Goal: Use online tool/utility: Utilize a website feature to perform a specific function

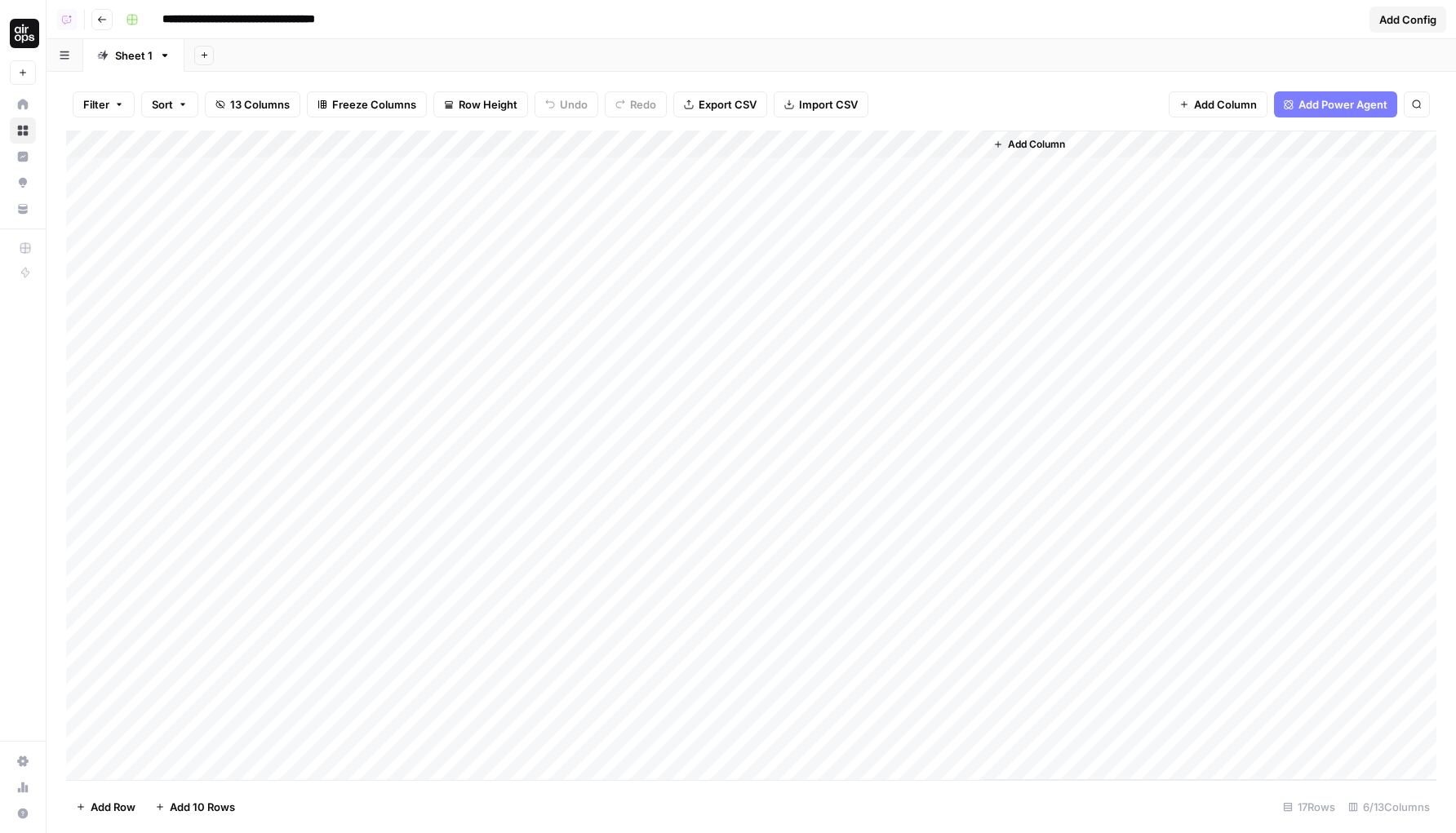
click at [929, 172] on div "Add Column" at bounding box center [751, 455] width 1371 height 650
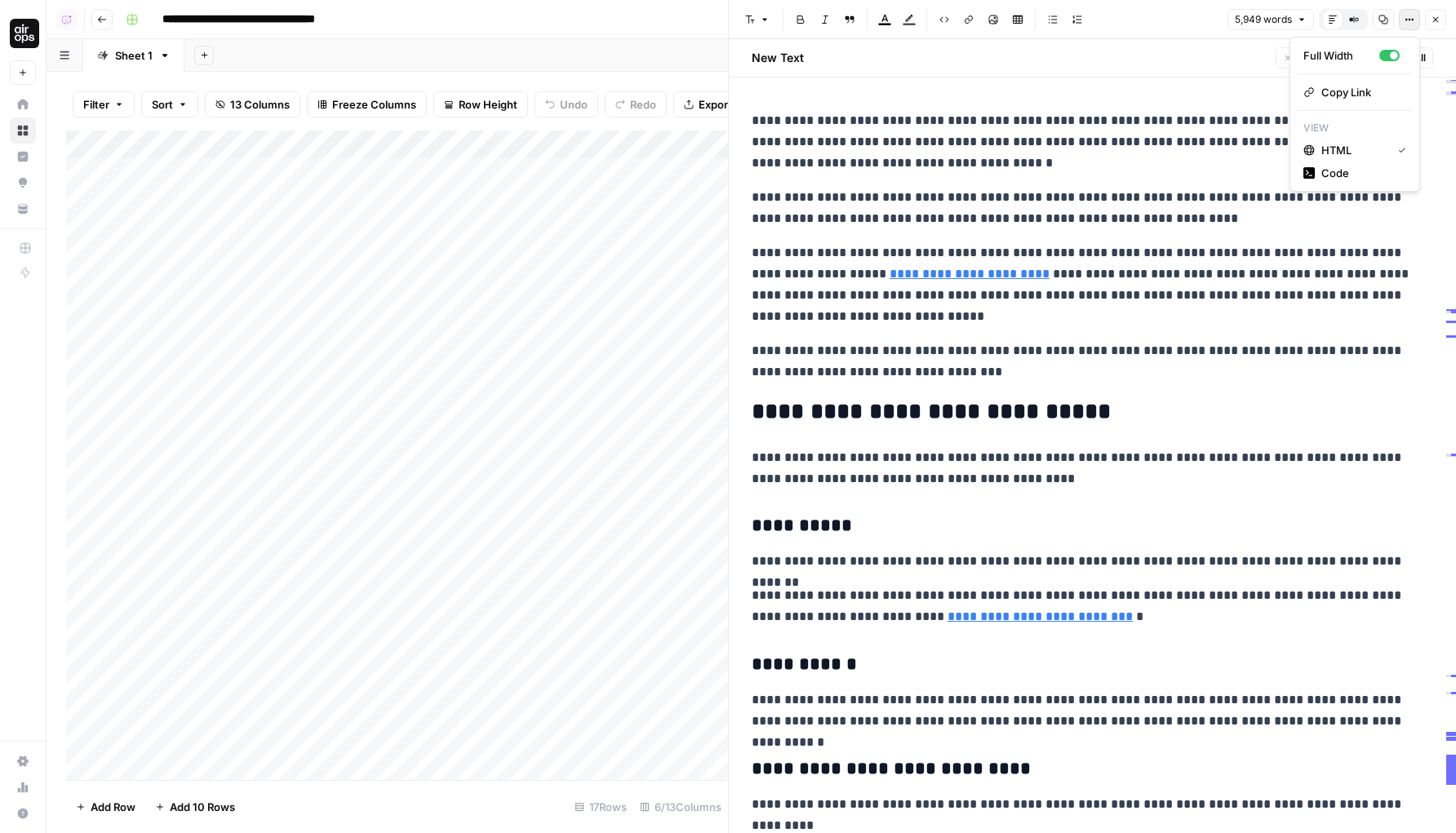
click at [1407, 23] on icon "button" at bounding box center [1409, 19] width 10 height 10
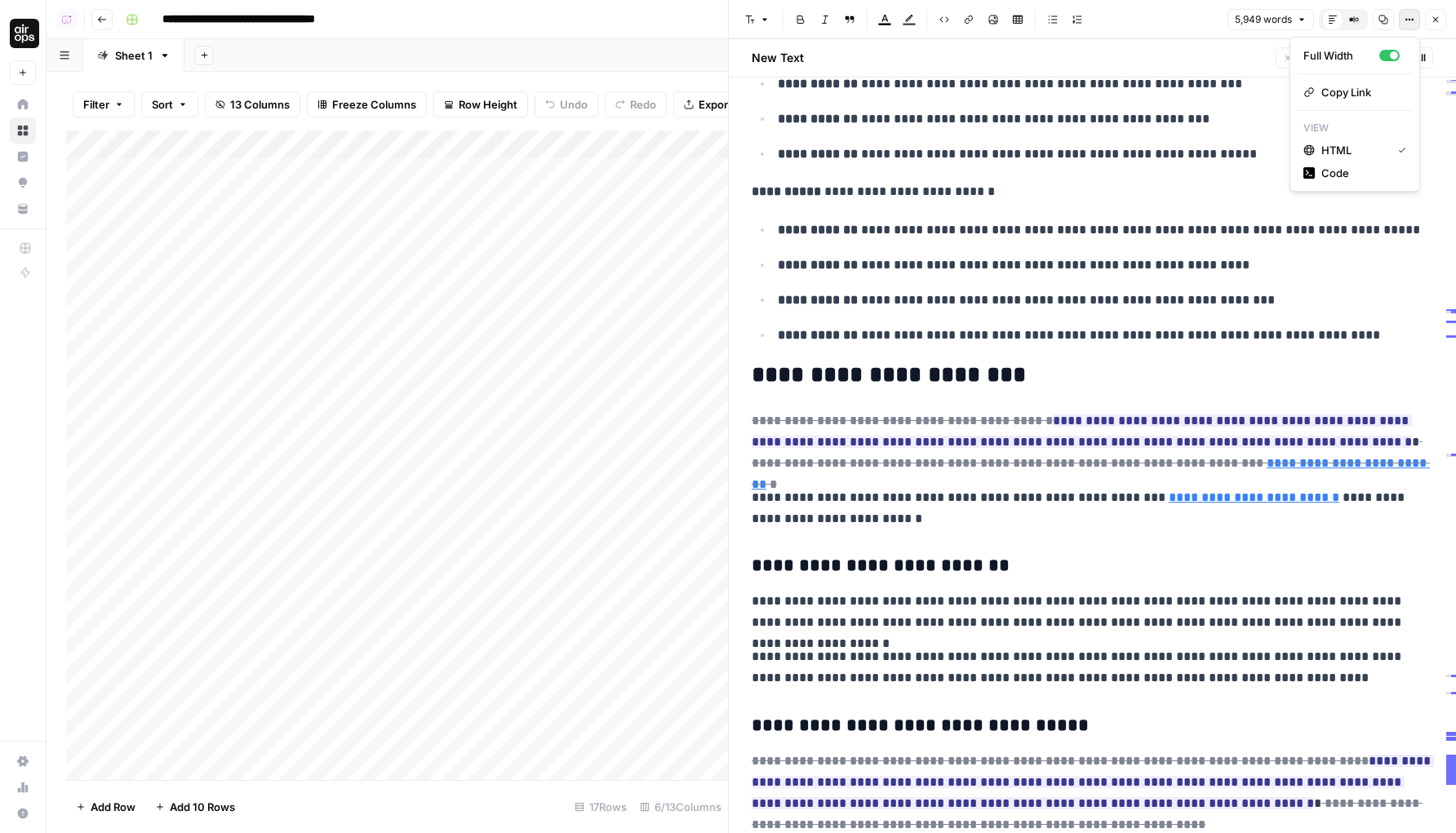
scroll to position [904, 0]
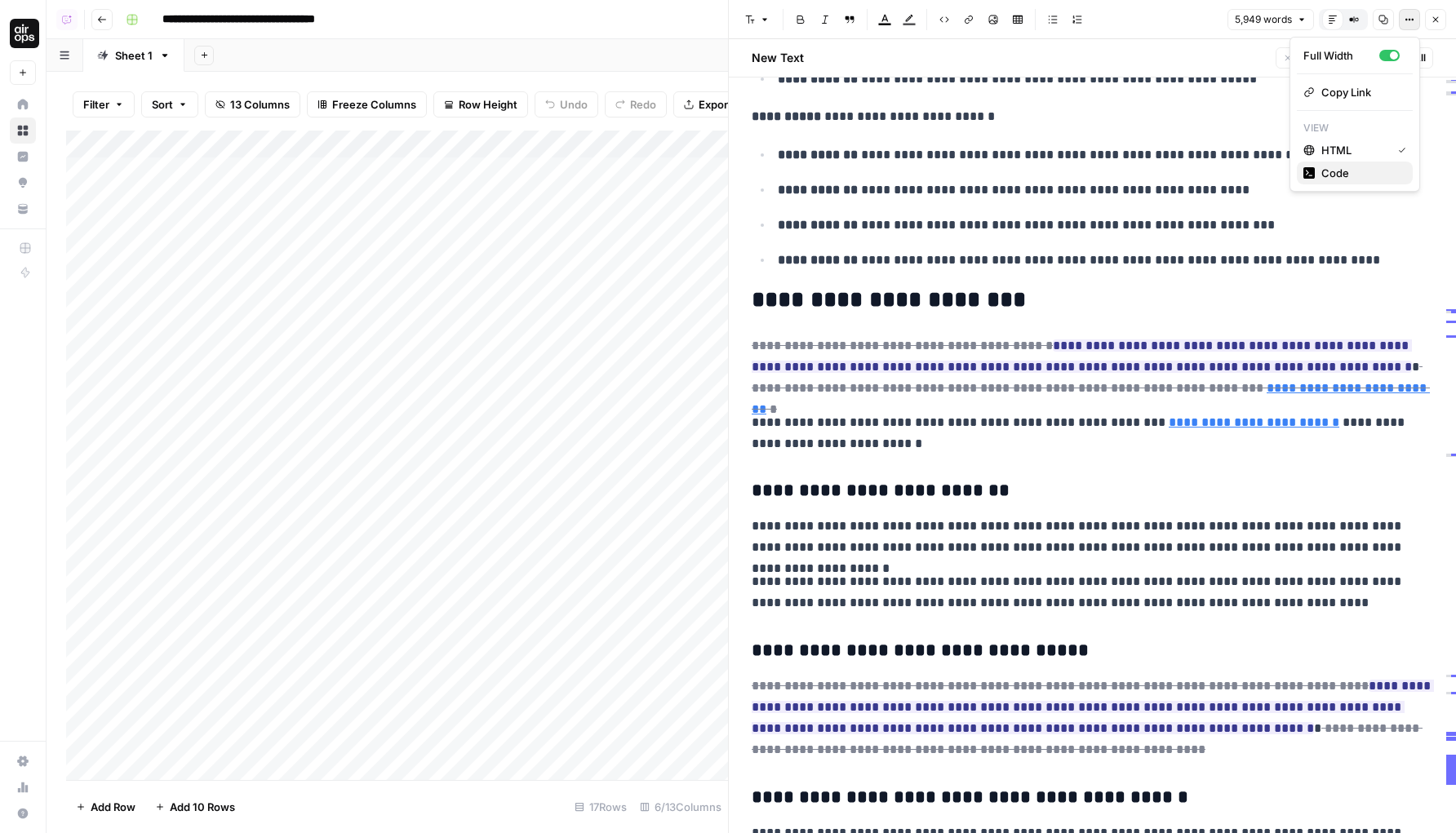
click at [1374, 167] on span "Code" at bounding box center [1360, 173] width 78 height 17
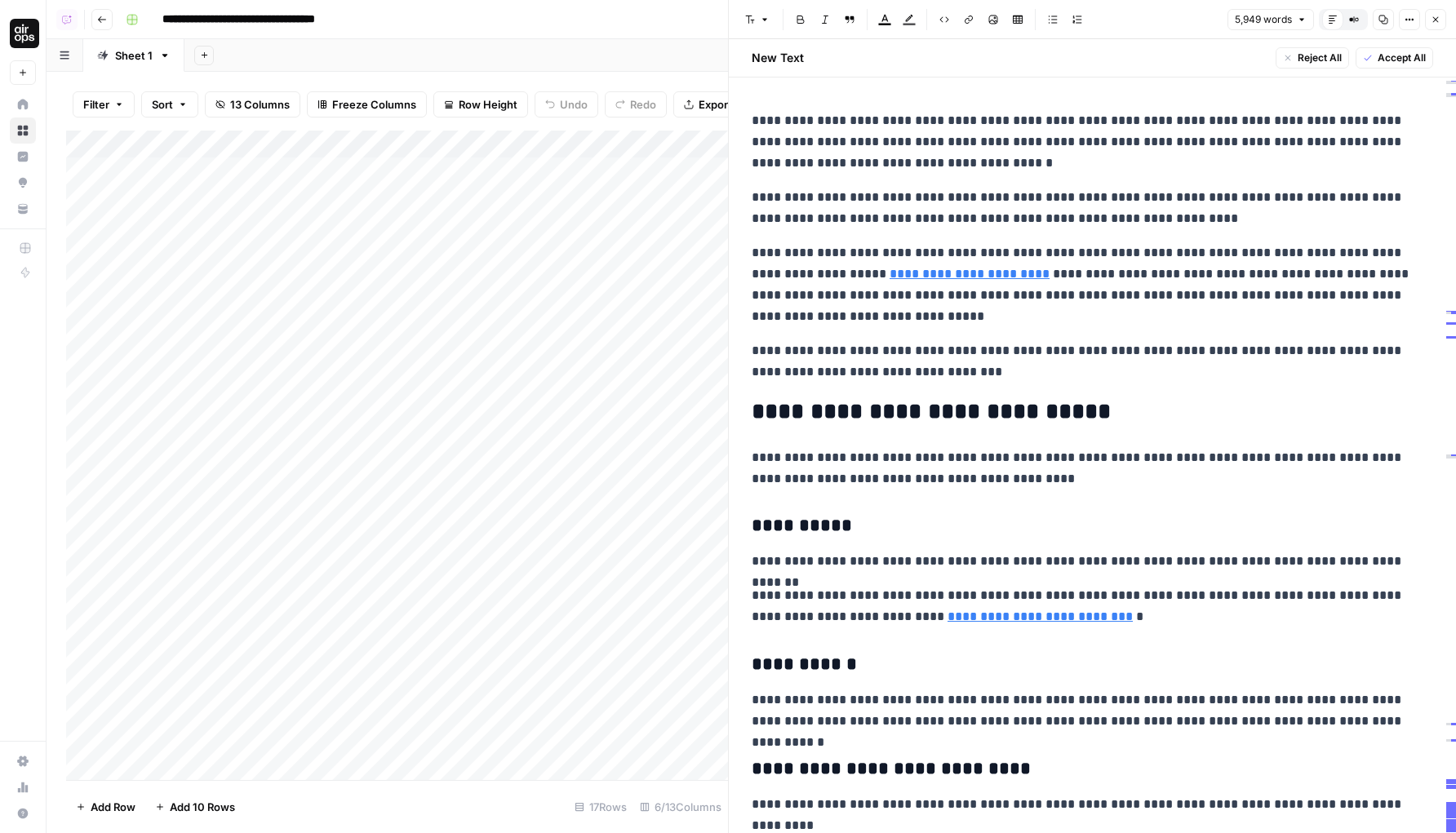
click at [1432, 24] on icon "button" at bounding box center [1435, 19] width 10 height 10
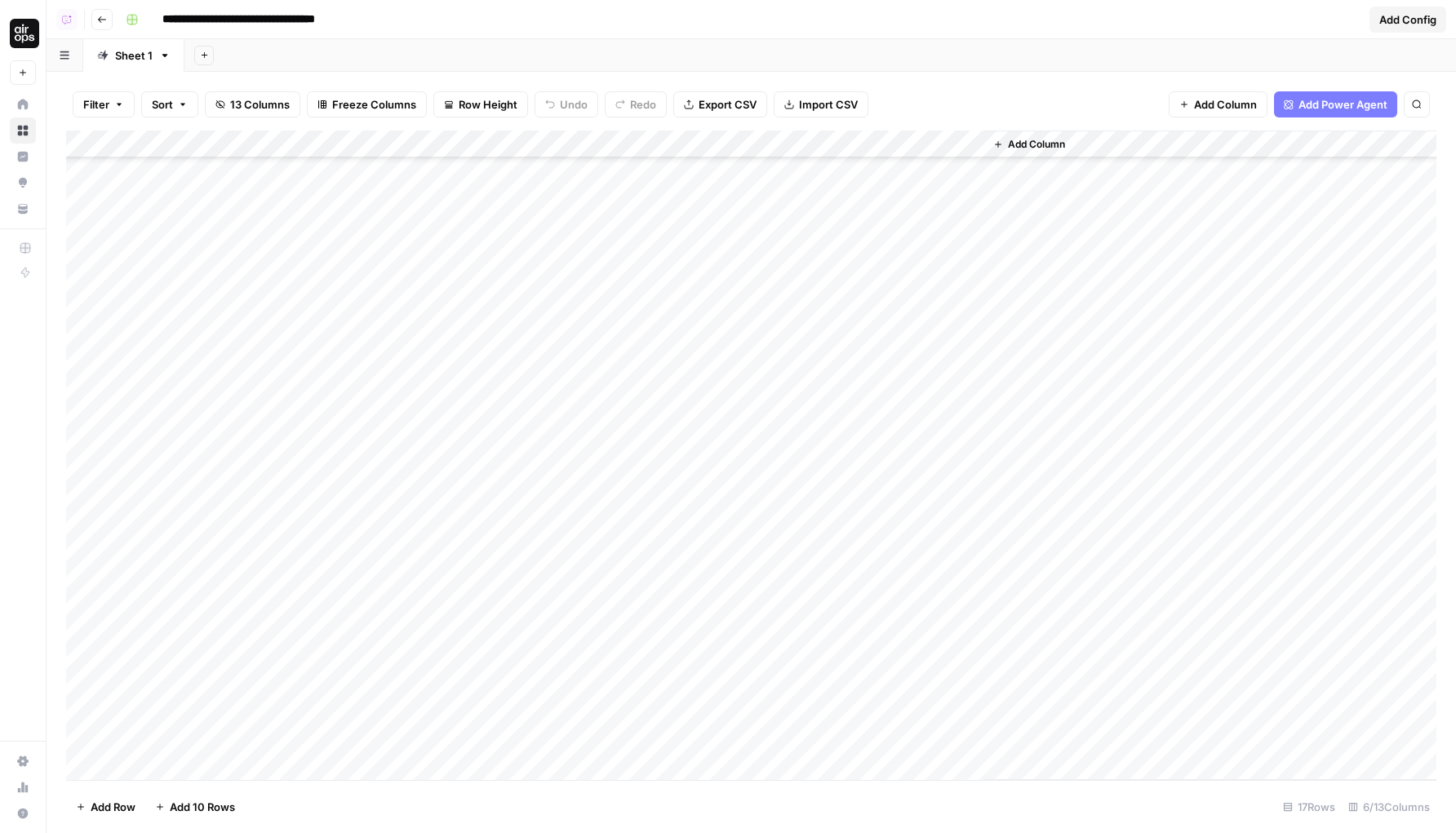
scroll to position [625, 0]
click at [928, 624] on div "Add Column" at bounding box center [751, 455] width 1371 height 650
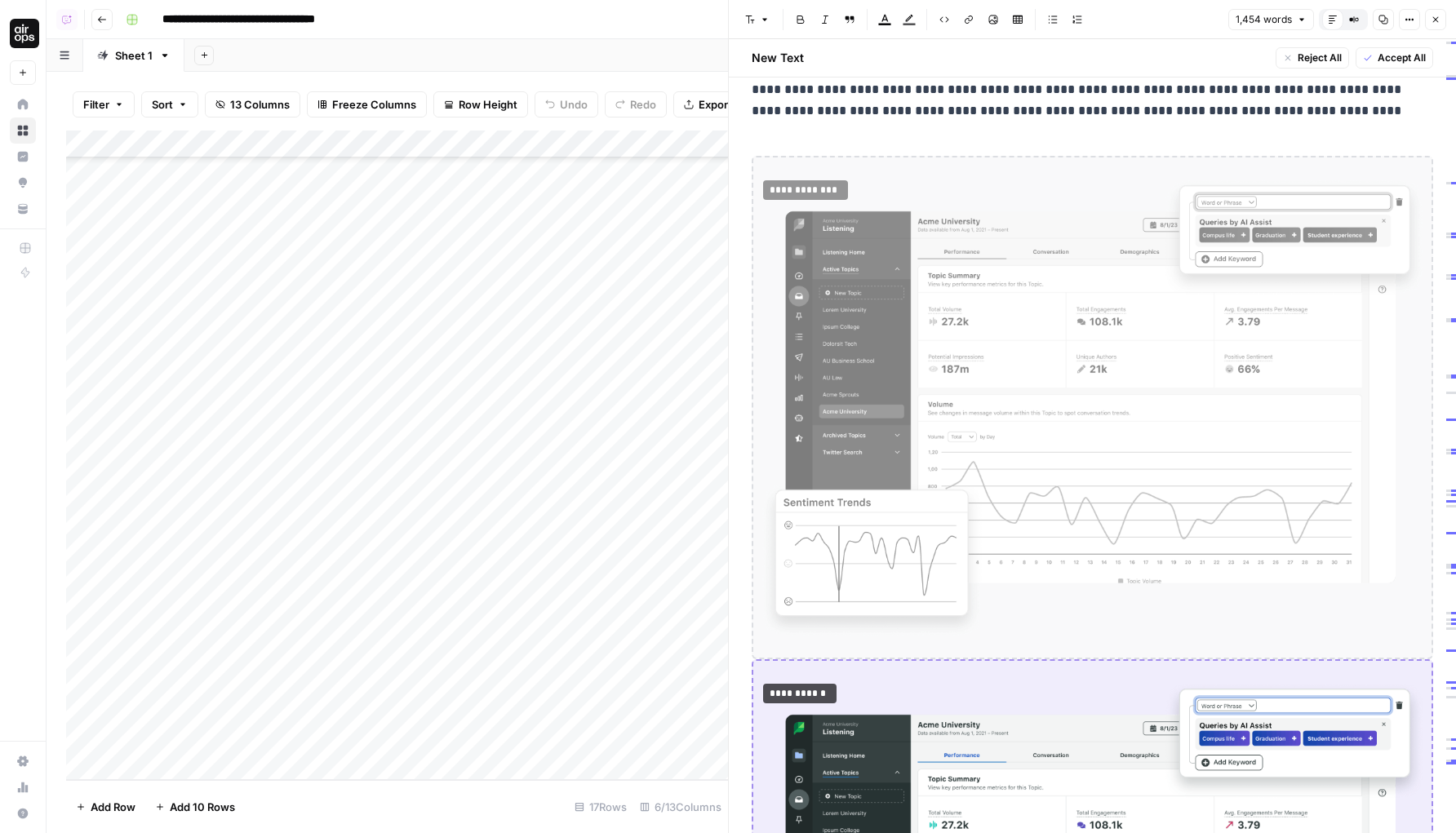
scroll to position [249, 0]
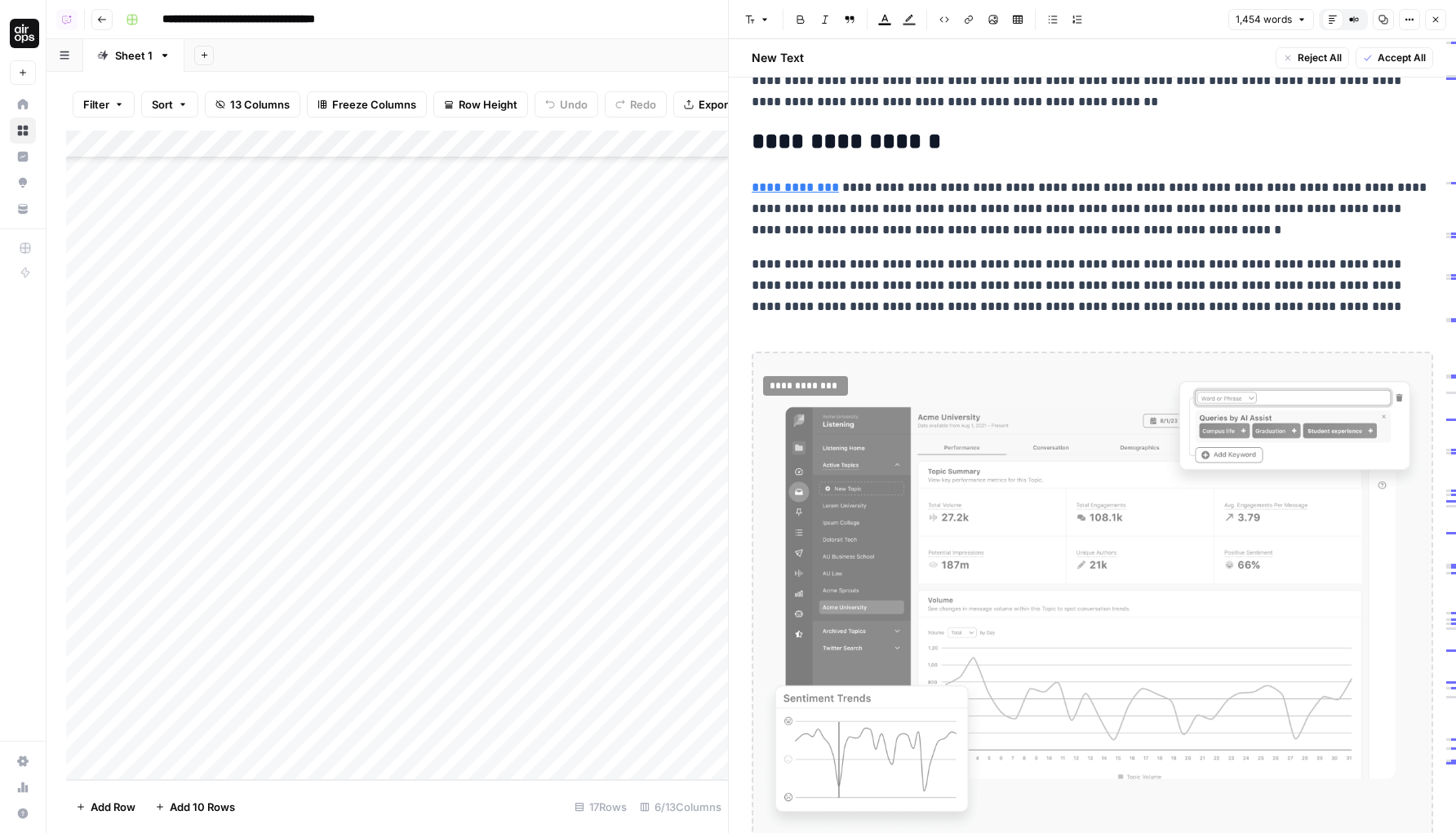
click at [1417, 22] on button "Options" at bounding box center [1409, 19] width 21 height 21
click at [1346, 169] on span "Code" at bounding box center [1360, 173] width 78 height 17
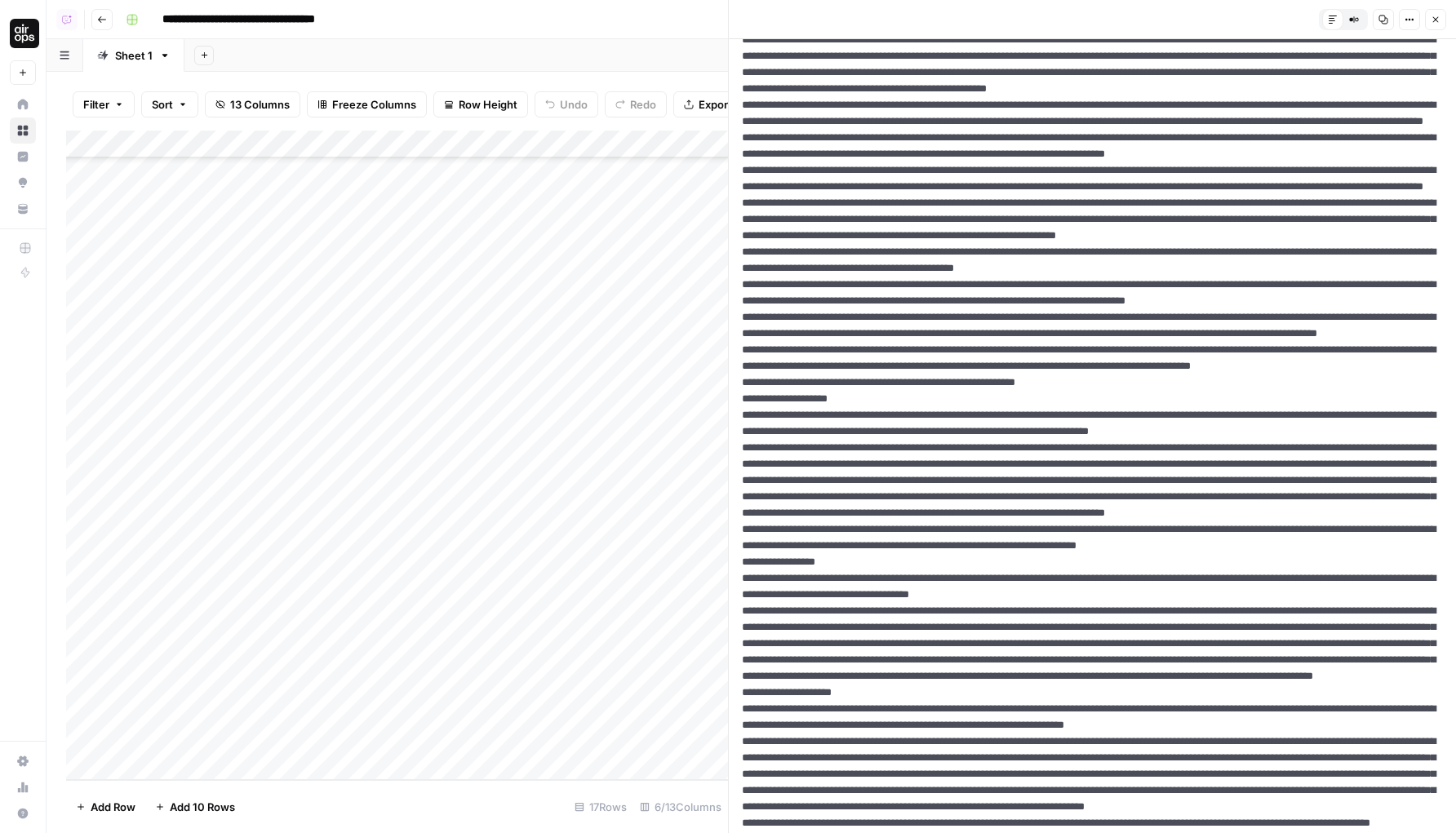
scroll to position [0, 0]
